Goal: Information Seeking & Learning: Learn about a topic

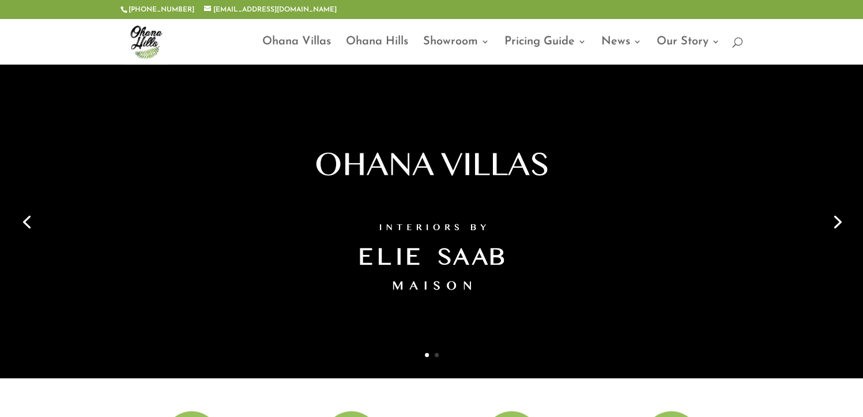
click at [438, 355] on link "2" at bounding box center [437, 355] width 4 height 4
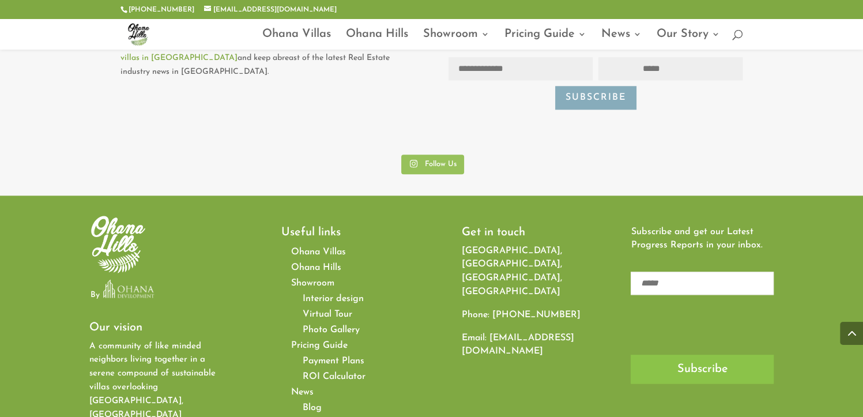
scroll to position [5503, 0]
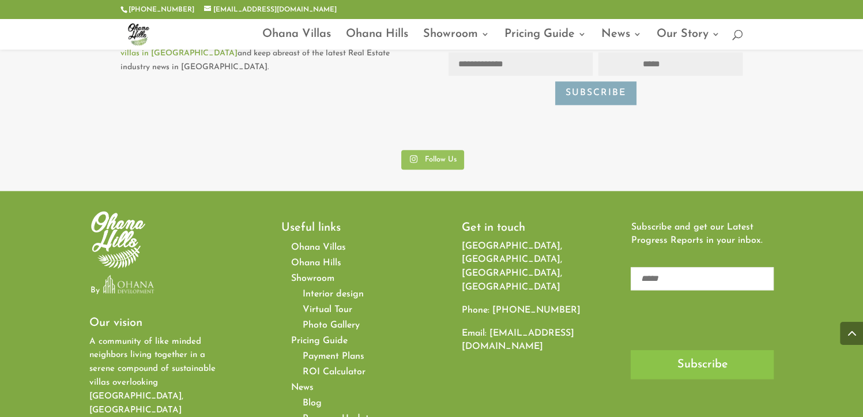
click at [349, 414] on span "Progress Updates" at bounding box center [340, 418] width 75 height 9
click at [330, 321] on span "Photo Gallery" at bounding box center [331, 325] width 57 height 9
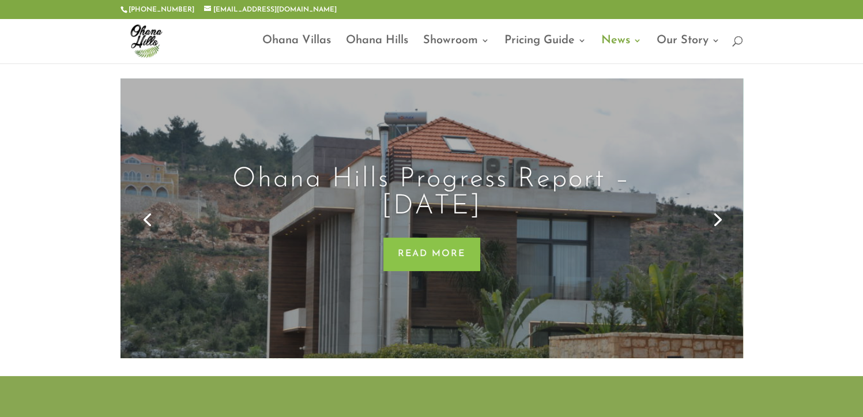
scroll to position [112, 0]
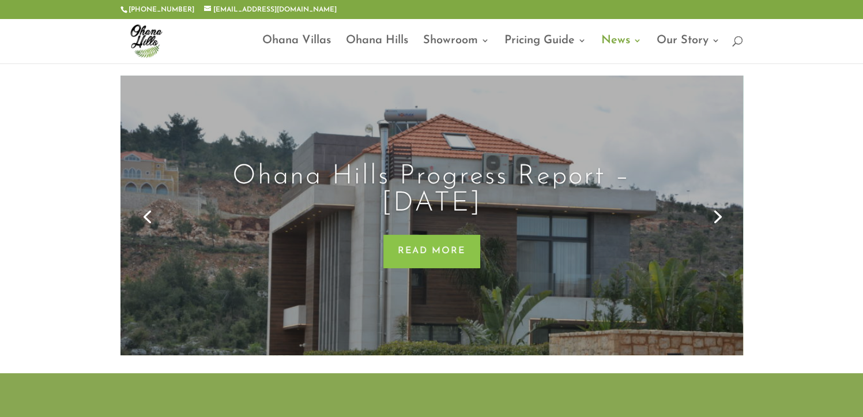
click at [721, 219] on link "Next" at bounding box center [717, 216] width 28 height 28
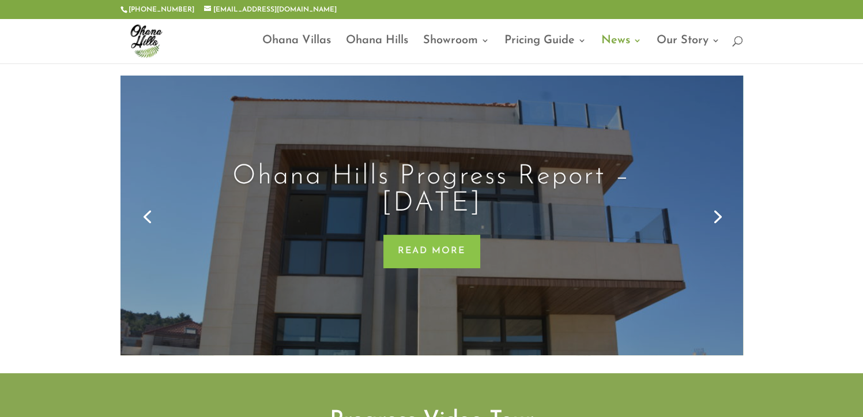
click at [721, 219] on link "Next" at bounding box center [717, 216] width 28 height 28
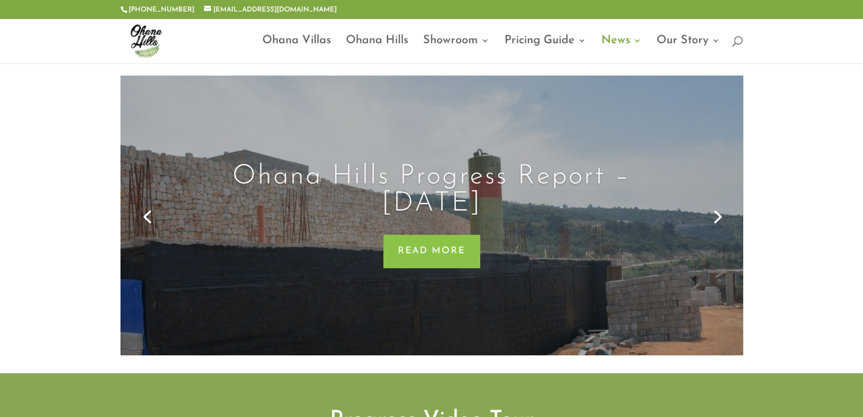
click at [721, 219] on link "Next" at bounding box center [717, 216] width 28 height 28
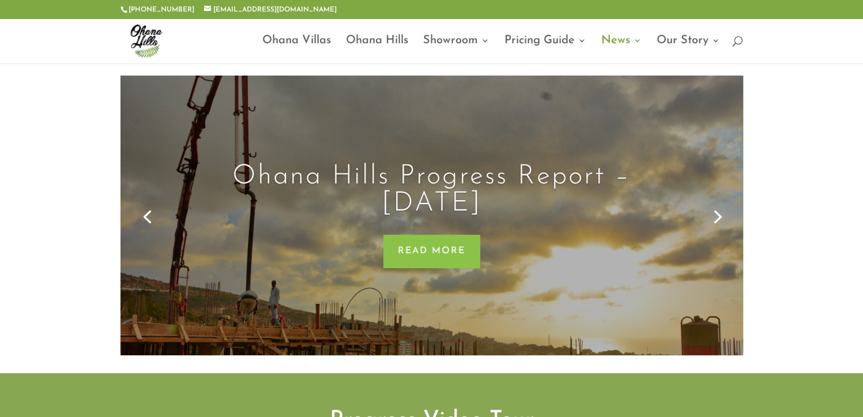
click at [721, 219] on link "Next" at bounding box center [717, 216] width 28 height 28
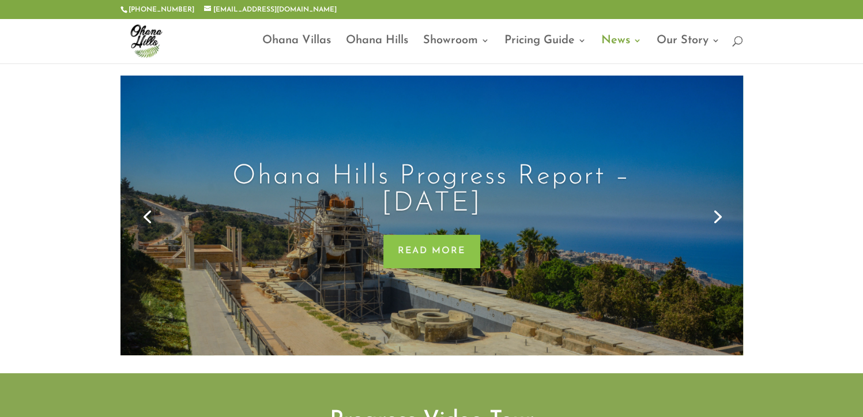
click at [148, 219] on link "Previous" at bounding box center [147, 216] width 28 height 28
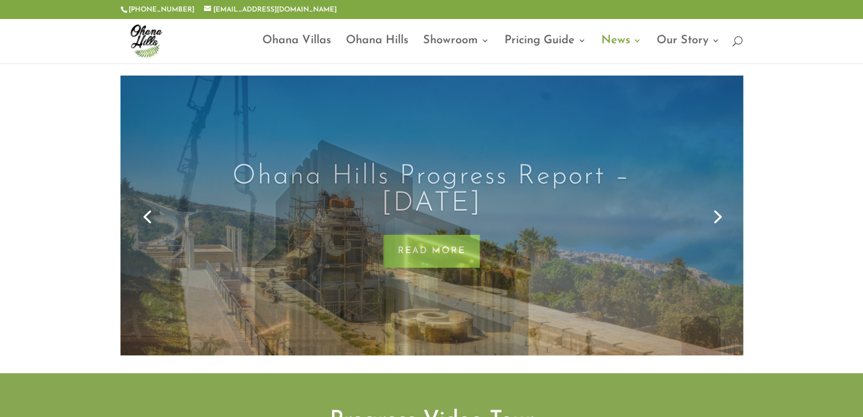
click at [148, 219] on link "Previous" at bounding box center [147, 216] width 28 height 28
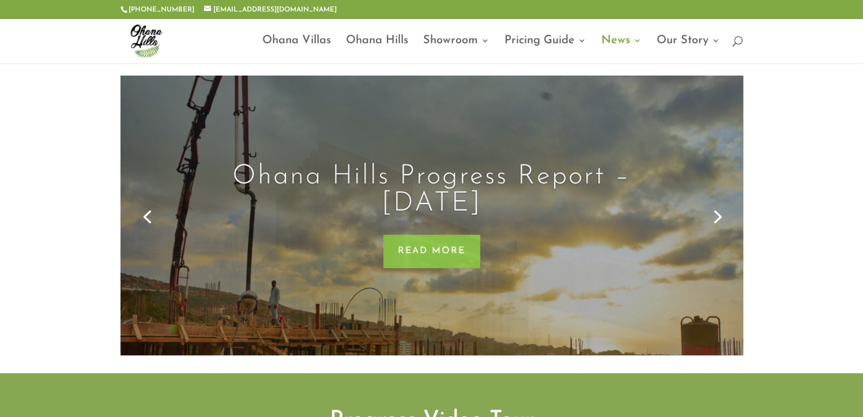
click at [148, 219] on link "Previous" at bounding box center [147, 216] width 28 height 28
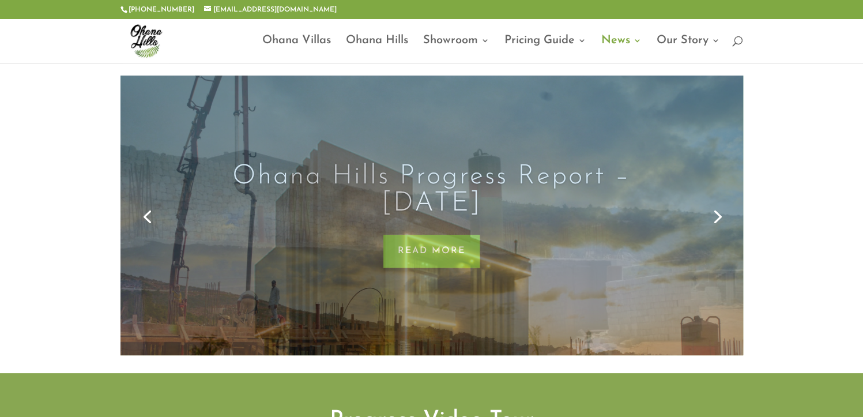
click at [148, 219] on link "Previous" at bounding box center [147, 216] width 28 height 28
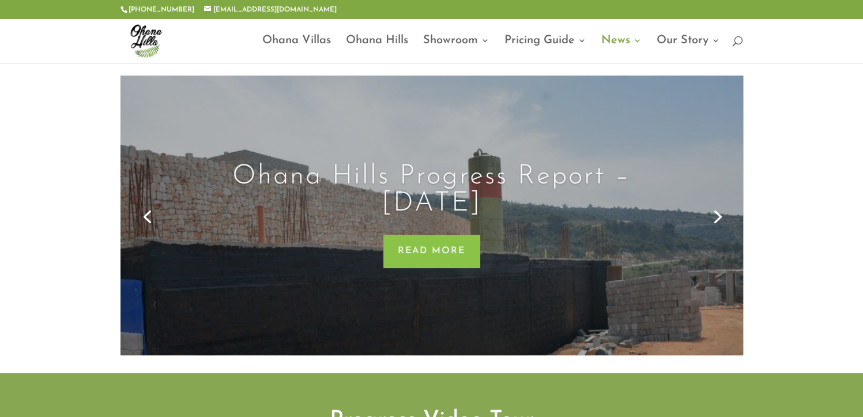
click at [148, 219] on link "Previous" at bounding box center [147, 216] width 28 height 28
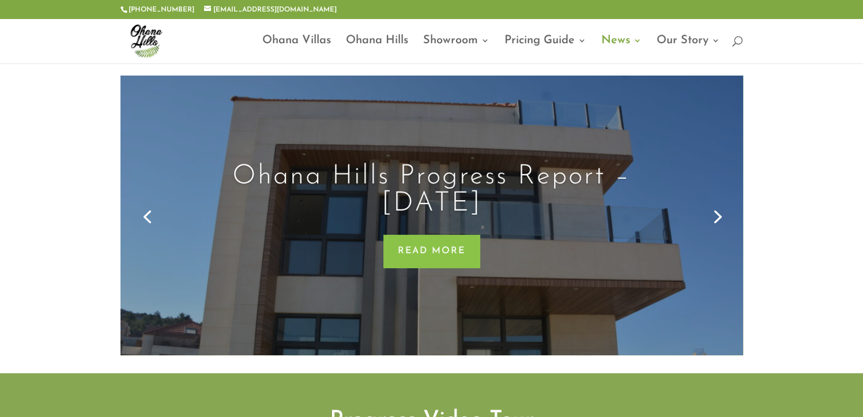
click at [148, 219] on link "Previous" at bounding box center [147, 216] width 28 height 28
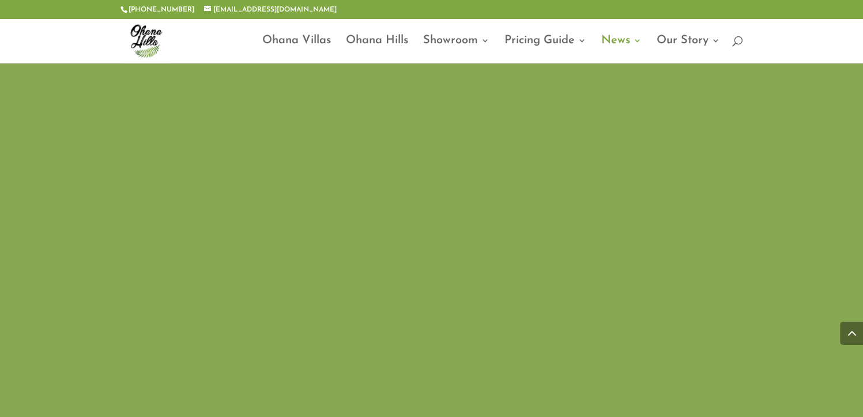
scroll to position [595, 0]
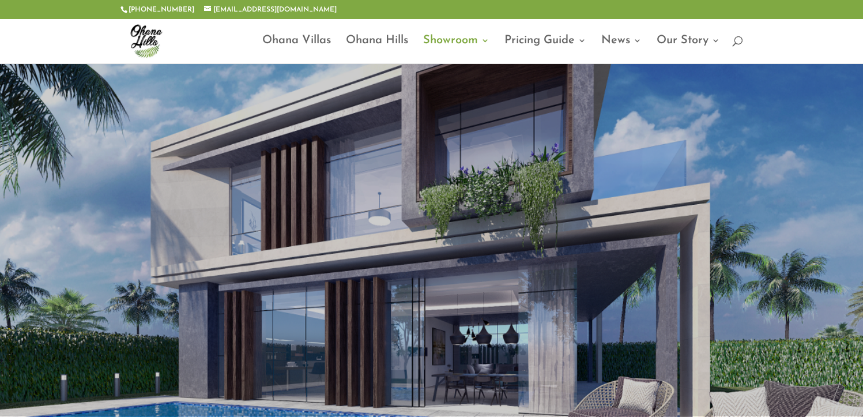
drag, startPoint x: 862, startPoint y: 75, endPoint x: 867, endPoint y: 128, distance: 53.3
drag, startPoint x: 867, startPoint y: 128, endPoint x: 819, endPoint y: 163, distance: 59.5
click at [819, 163] on span at bounding box center [431, 265] width 863 height 403
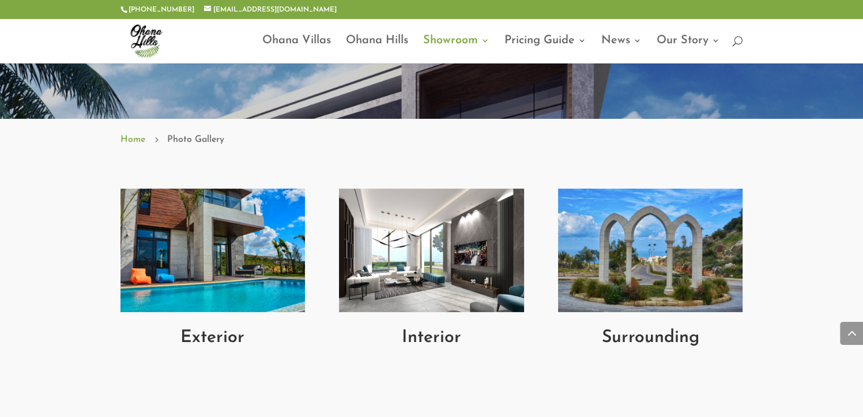
scroll to position [317, 0]
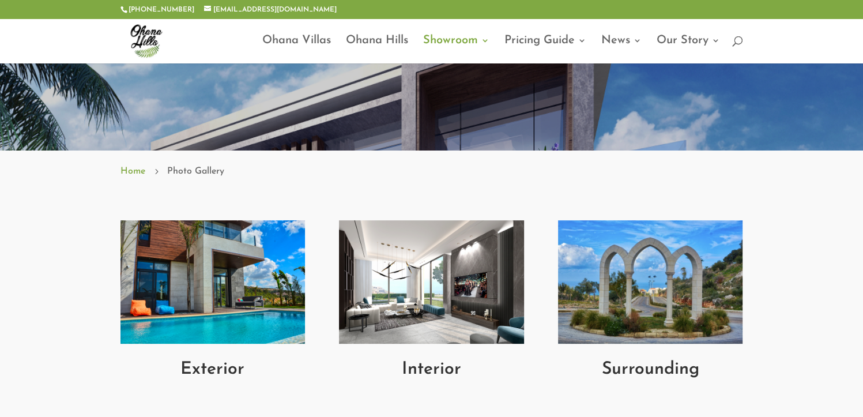
click at [445, 306] on img at bounding box center [431, 281] width 185 height 123
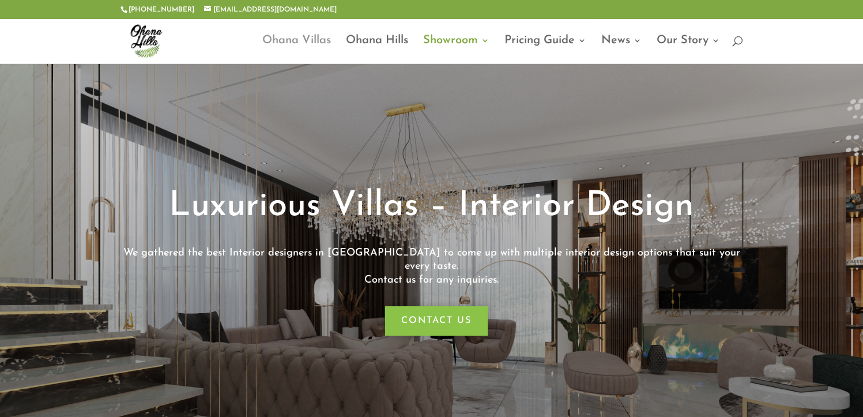
click at [314, 41] on link "Ohana Villas" at bounding box center [296, 49] width 69 height 27
